Goal: Complete application form

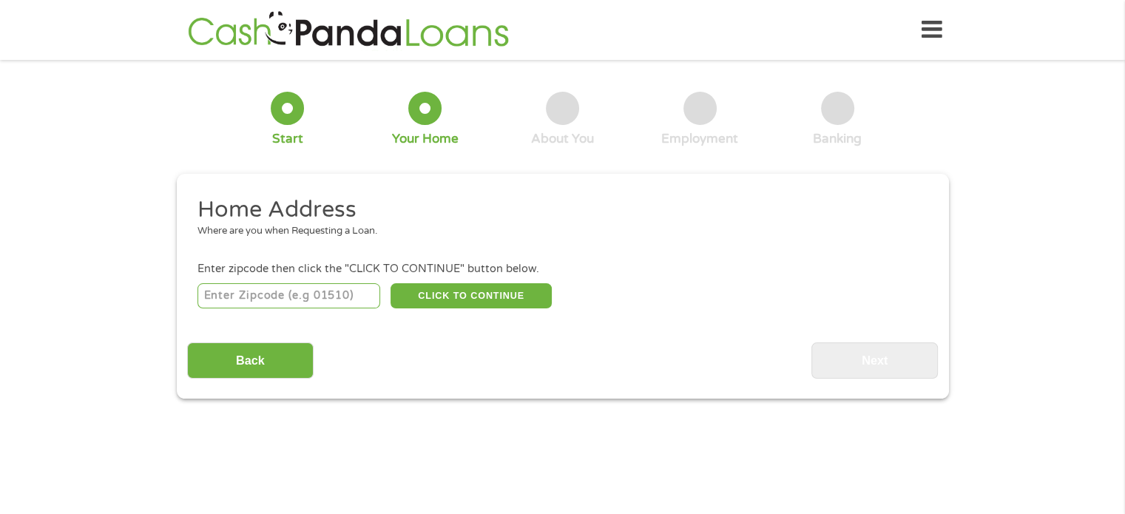
click at [234, 294] on input "number" at bounding box center [288, 295] width 183 height 25
type input "29178"
select select "[US_STATE]"
click at [442, 294] on button "CLICK TO CONTINUE" at bounding box center [470, 295] width 161 height 25
type input "29178"
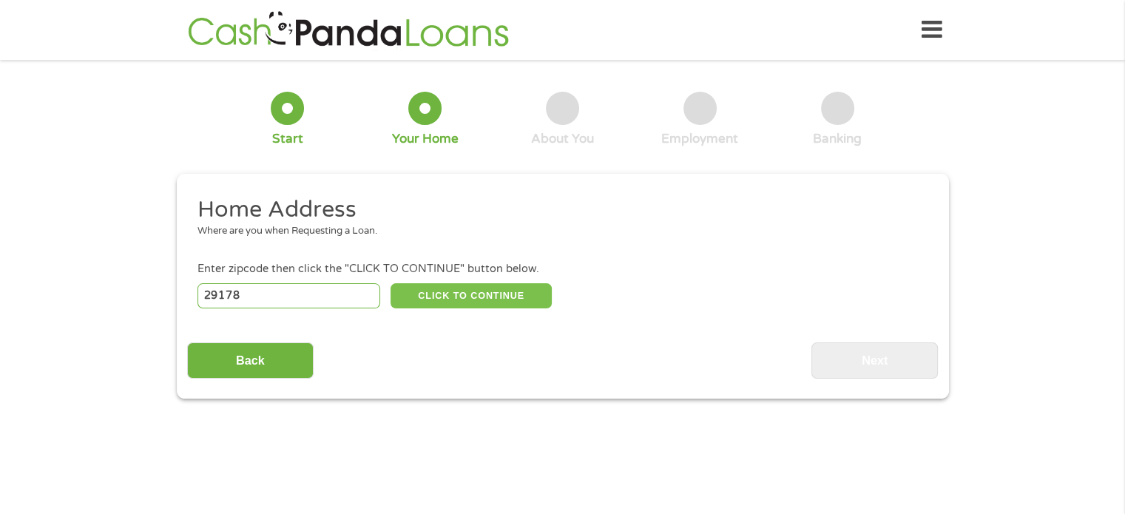
type input "[PERSON_NAME]"
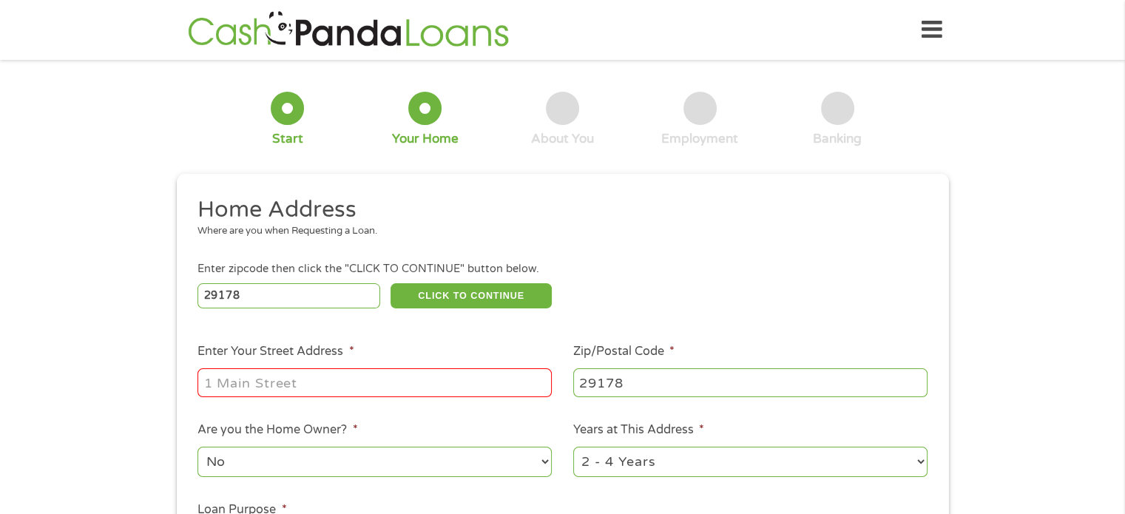
click at [247, 381] on input "Enter Your Street Address *" at bounding box center [374, 382] width 354 height 28
type input "[STREET_ADDRESS]"
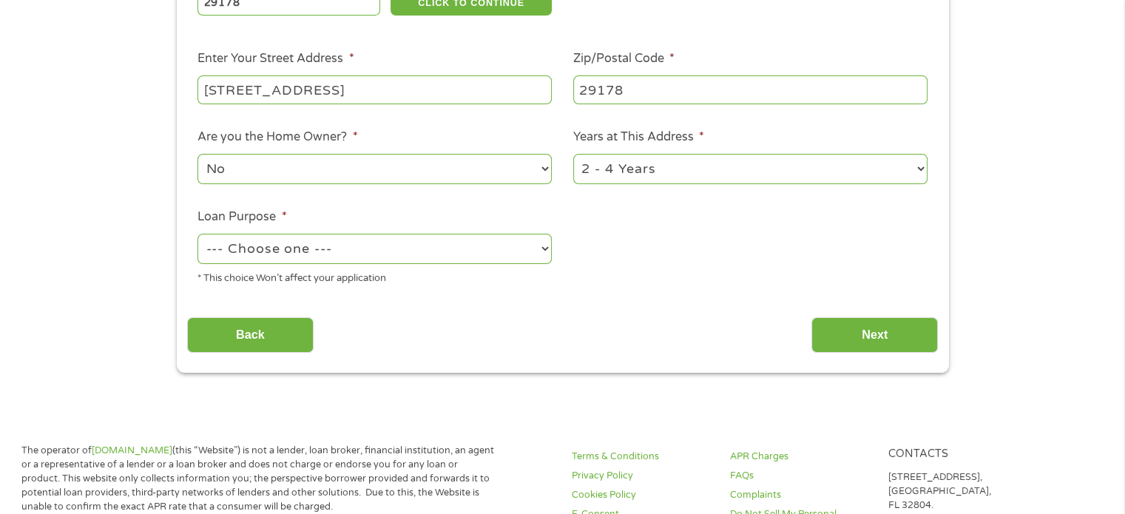
scroll to position [296, 0]
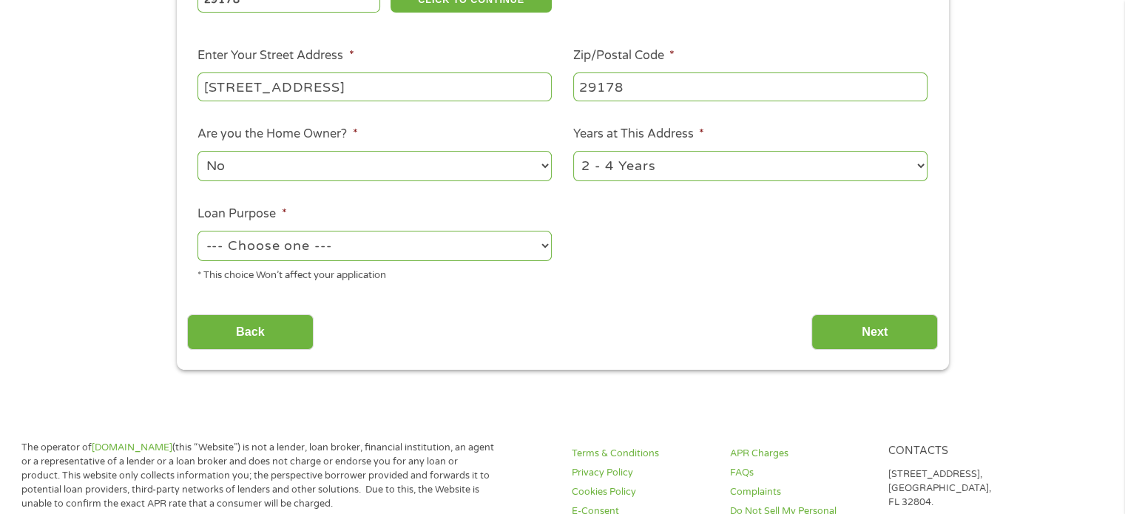
click at [517, 166] on select "No Yes" at bounding box center [374, 166] width 354 height 30
select select "yes"
click at [197, 152] on select "No Yes" at bounding box center [374, 166] width 354 height 30
click at [700, 167] on select "1 Year or less 1 - 2 Years 2 - 4 Years Over 4 Years" at bounding box center [750, 166] width 354 height 30
select select "60months"
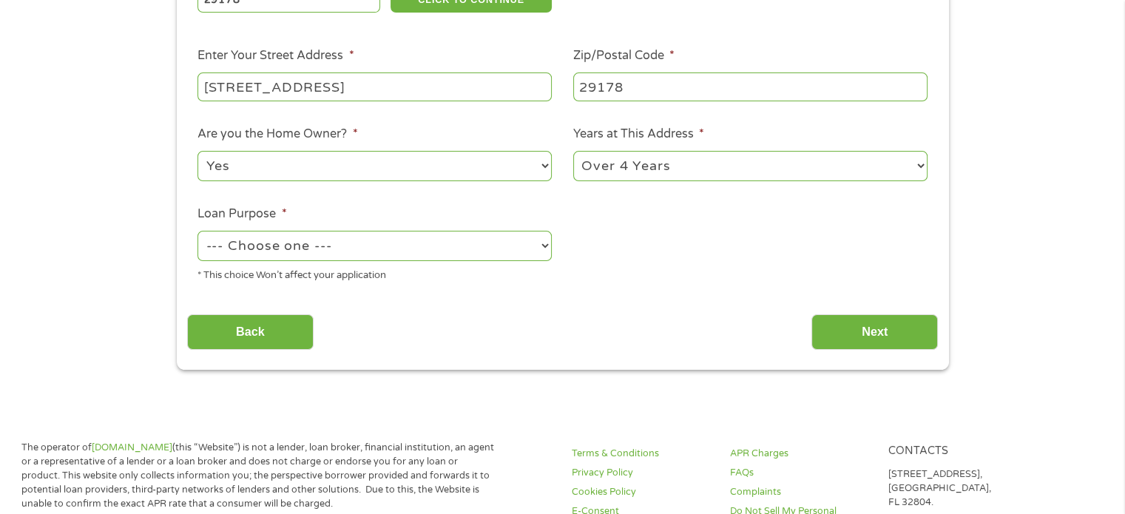
click at [573, 152] on select "1 Year or less 1 - 2 Years 2 - 4 Years Over 4 Years" at bounding box center [750, 166] width 354 height 30
click at [508, 244] on select "--- Choose one --- Pay Bills Debt Consolidation Home Improvement Major Purchase…" at bounding box center [374, 246] width 354 height 30
select select "paybills"
click at [197, 232] on select "--- Choose one --- Pay Bills Debt Consolidation Home Improvement Major Purchase…" at bounding box center [374, 246] width 354 height 30
click at [840, 339] on input "Next" at bounding box center [874, 332] width 126 height 36
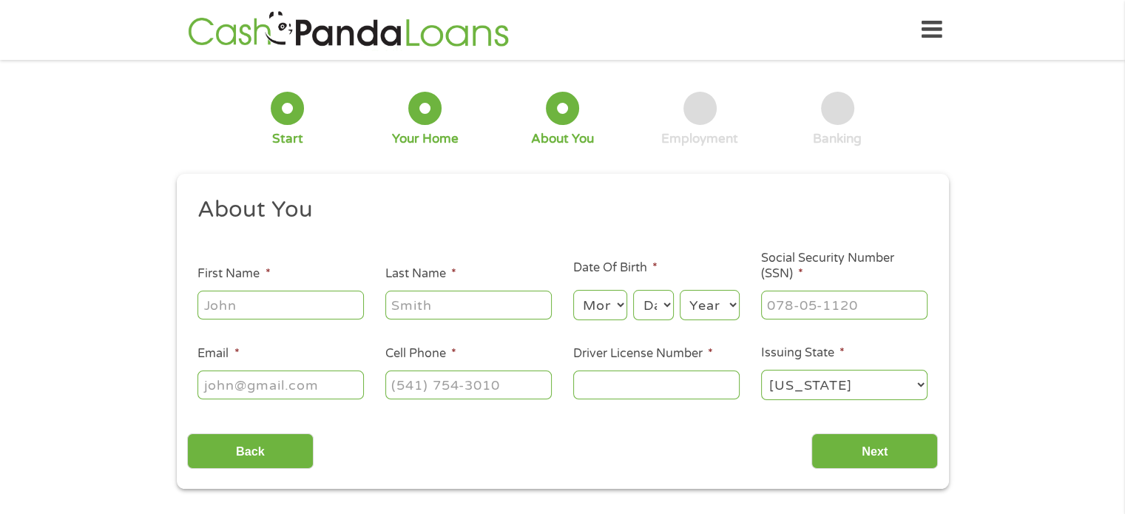
scroll to position [0, 0]
click at [254, 299] on input "First Name *" at bounding box center [280, 305] width 166 height 28
type input "[PERSON_NAME]"
type input "[PERSON_NAME][EMAIL_ADDRESS][DOMAIN_NAME]"
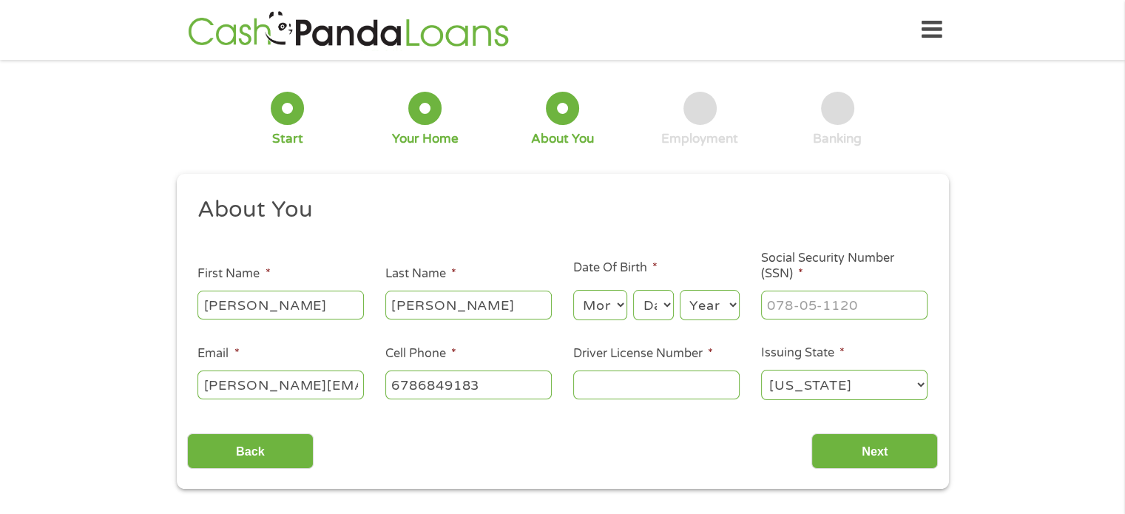
type input "[PHONE_NUMBER]"
click at [612, 307] on select "Month 1 2 3 4 5 6 7 8 9 10 11 12" at bounding box center [600, 305] width 54 height 30
select select "3"
click at [573, 291] on select "Month 1 2 3 4 5 6 7 8 9 10 11 12" at bounding box center [600, 305] width 54 height 30
click at [665, 299] on select "Day 1 2 3 4 5 6 7 8 9 10 11 12 13 14 15 16 17 18 19 20 21 22 23 24 25 26 27 28 …" at bounding box center [653, 305] width 40 height 30
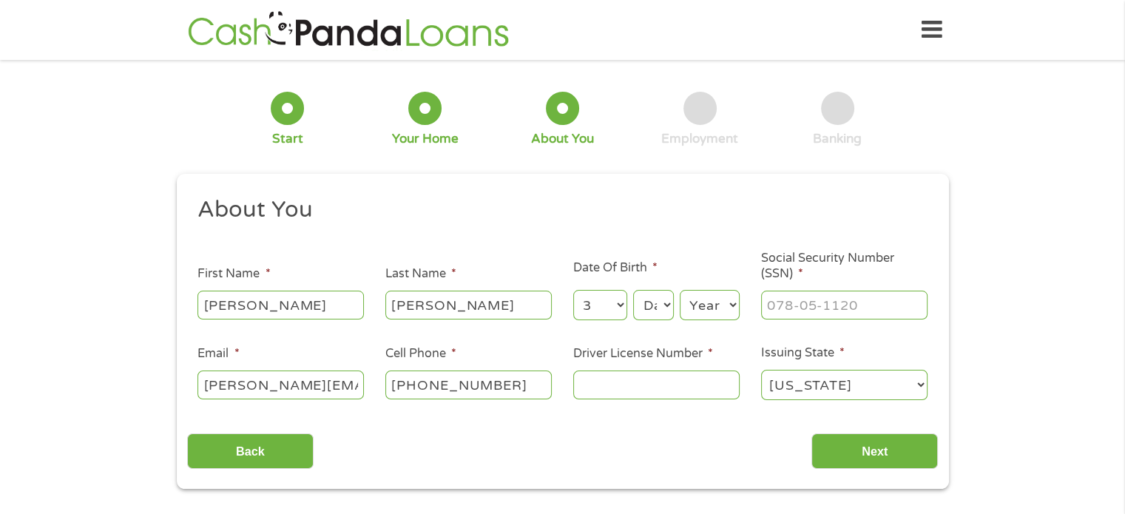
select select "7"
click at [633, 291] on select "Day 1 2 3 4 5 6 7 8 9 10 11 12 13 14 15 16 17 18 19 20 21 22 23 24 25 26 27 28 …" at bounding box center [653, 305] width 40 height 30
click at [717, 308] on select "Year [DATE] 2006 2005 2004 2003 2002 2001 2000 1999 1998 1997 1996 1995 1994 19…" at bounding box center [710, 305] width 60 height 30
select select "1980"
click at [680, 291] on select "Year [DATE] 2006 2005 2004 2003 2002 2001 2000 1999 1998 1997 1996 1995 1994 19…" at bounding box center [710, 305] width 60 height 30
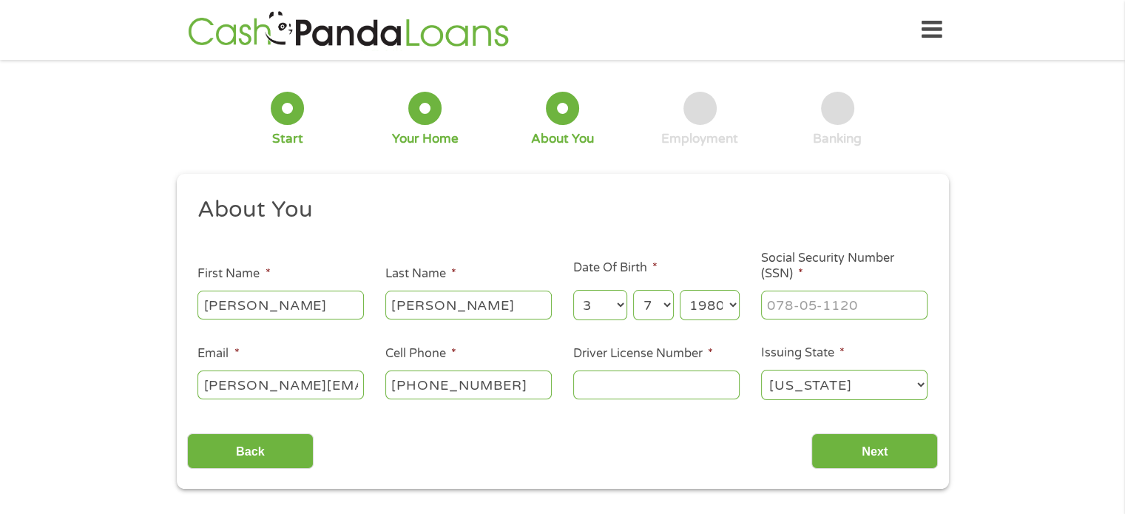
click at [609, 393] on input "Driver License Number *" at bounding box center [656, 384] width 166 height 28
